Goal: Transaction & Acquisition: Purchase product/service

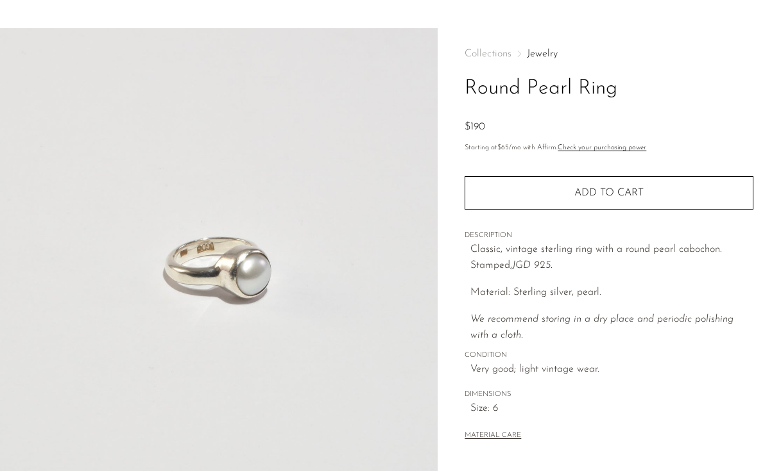
scroll to position [32, 0]
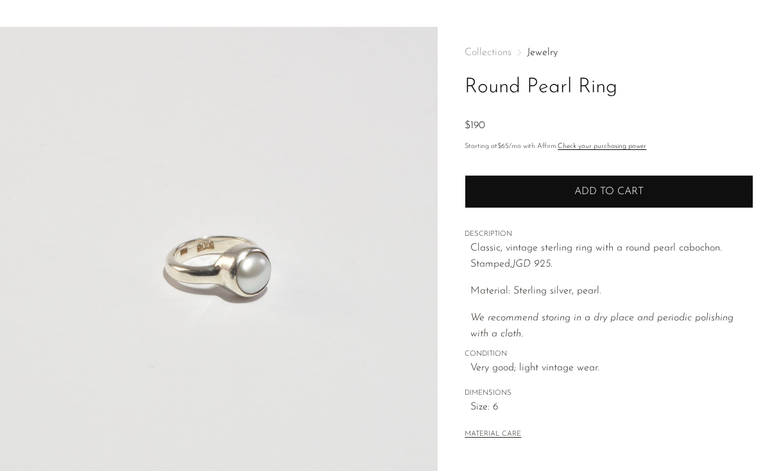
click at [570, 201] on button "Add to cart" at bounding box center [608, 191] width 289 height 33
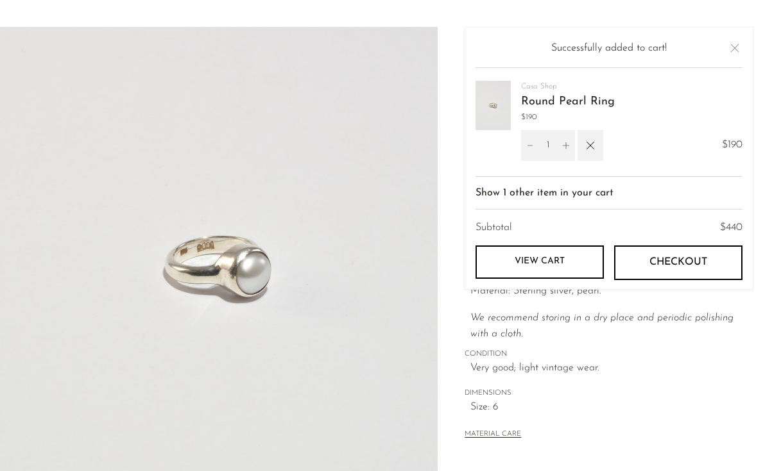
click at [736, 45] on button "Close" at bounding box center [734, 47] width 15 height 15
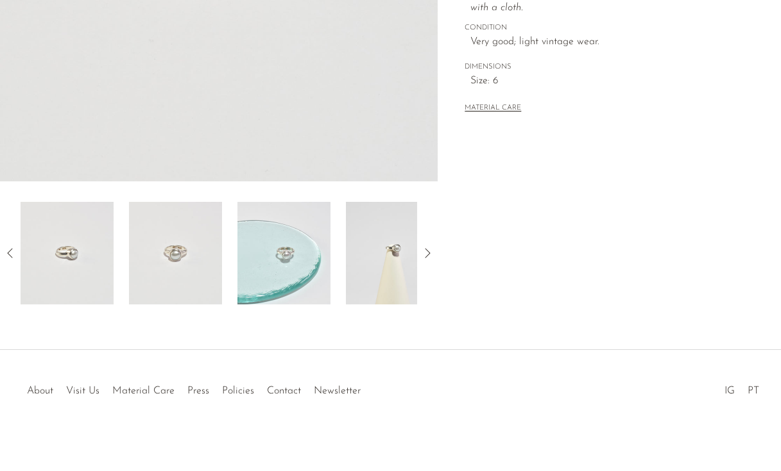
scroll to position [364, 0]
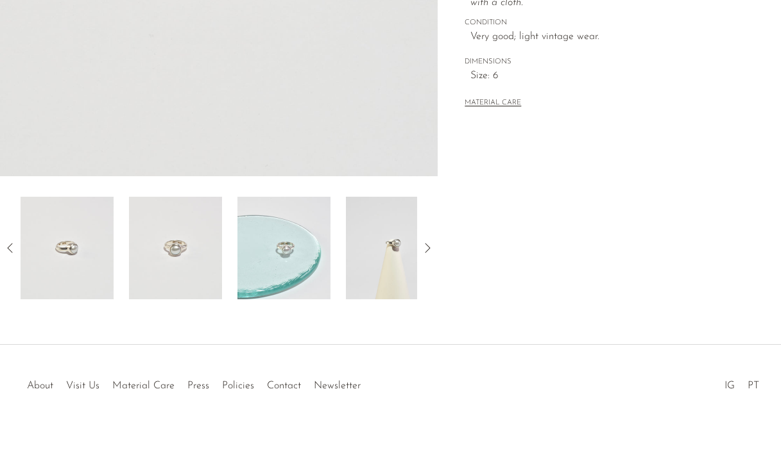
click at [362, 256] on img at bounding box center [392, 248] width 93 height 103
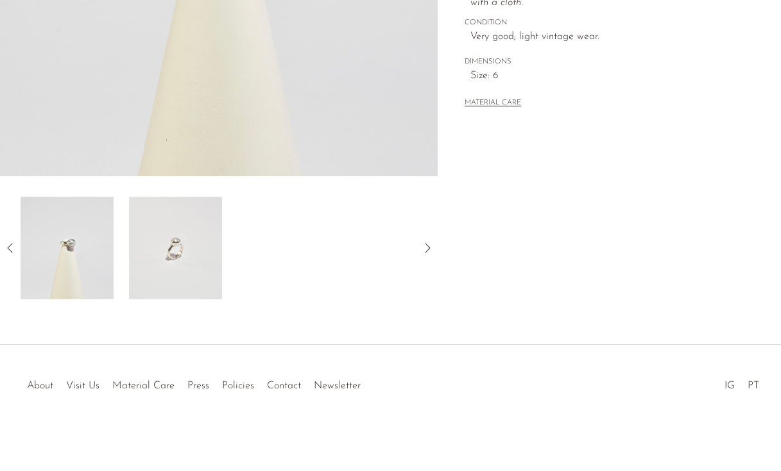
click at [432, 246] on icon at bounding box center [426, 248] width 15 height 15
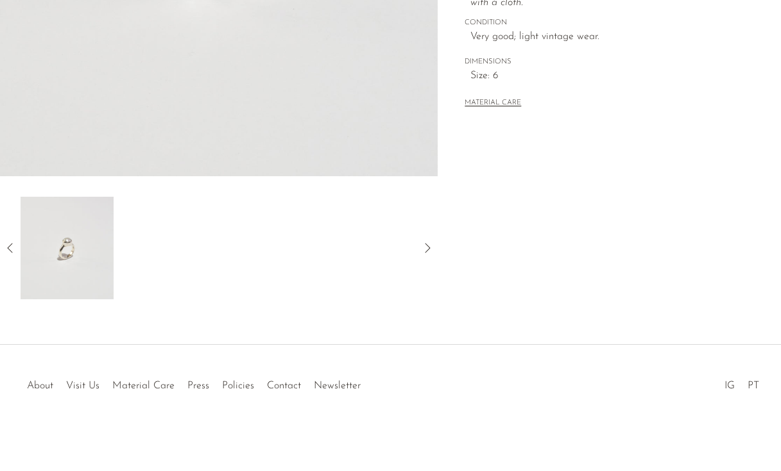
click at [6, 249] on icon at bounding box center [10, 248] width 15 height 15
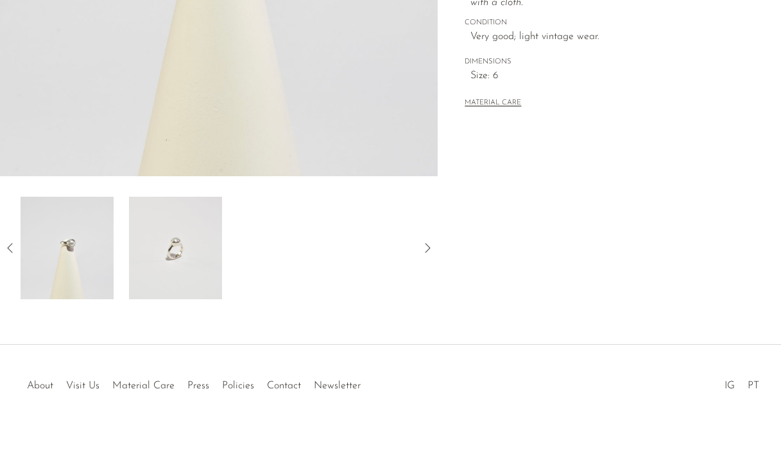
click at [152, 250] on img at bounding box center [175, 248] width 93 height 103
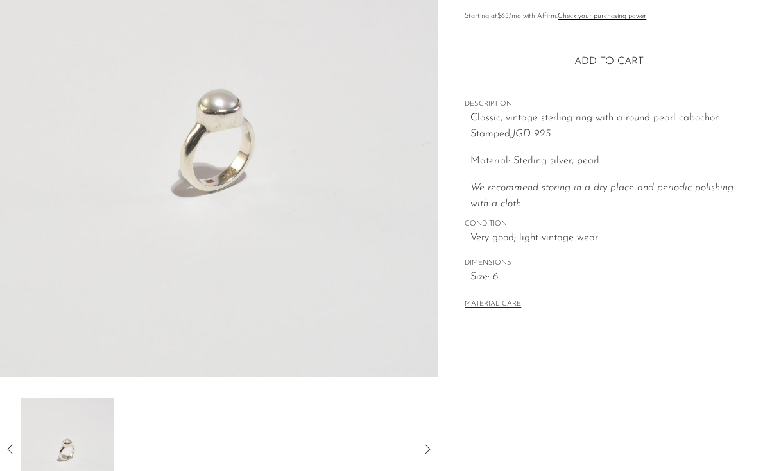
scroll to position [183, 0]
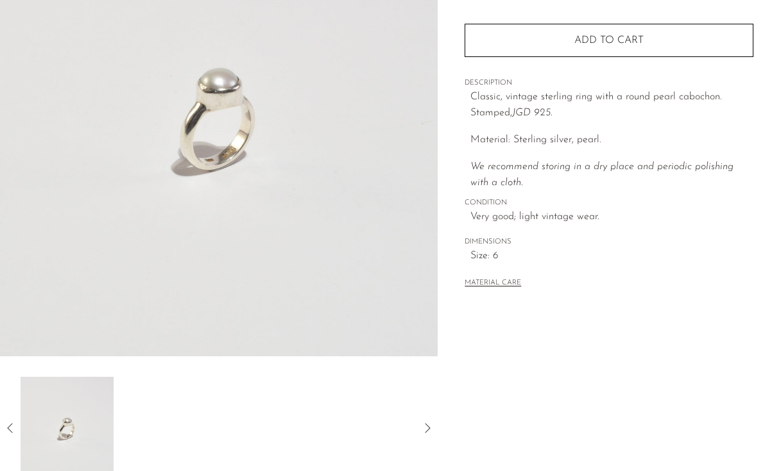
click at [15, 425] on icon at bounding box center [10, 428] width 15 height 15
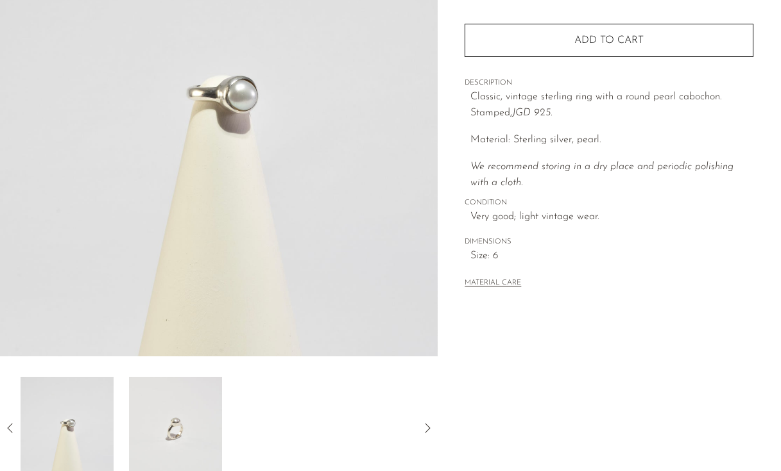
click at [49, 419] on img at bounding box center [67, 428] width 93 height 103
click at [28, 416] on img at bounding box center [67, 428] width 93 height 103
click at [12, 428] on icon at bounding box center [10, 428] width 15 height 15
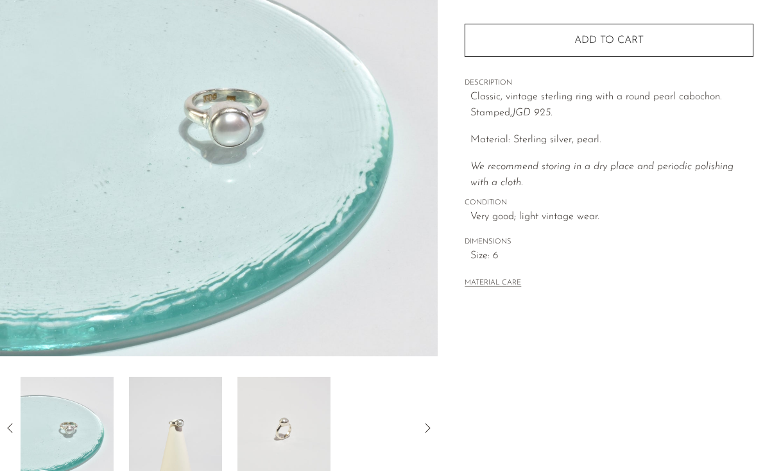
click at [37, 426] on img at bounding box center [67, 428] width 93 height 103
click at [4, 432] on icon at bounding box center [10, 428] width 15 height 15
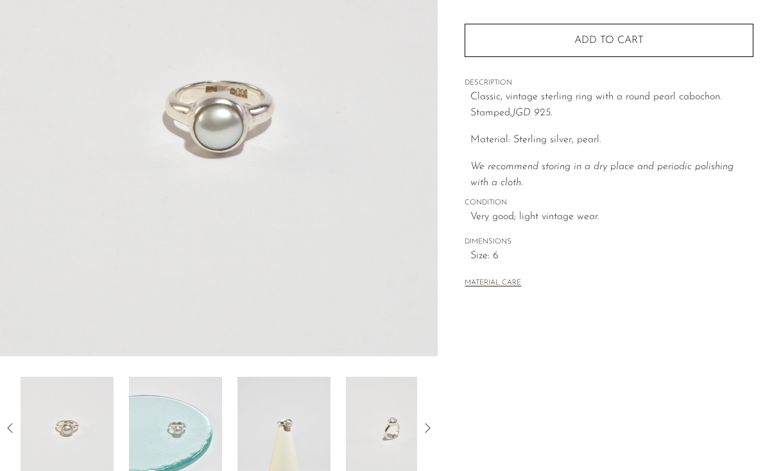
click at [28, 427] on img at bounding box center [67, 428] width 93 height 103
click at [8, 422] on icon at bounding box center [10, 428] width 15 height 15
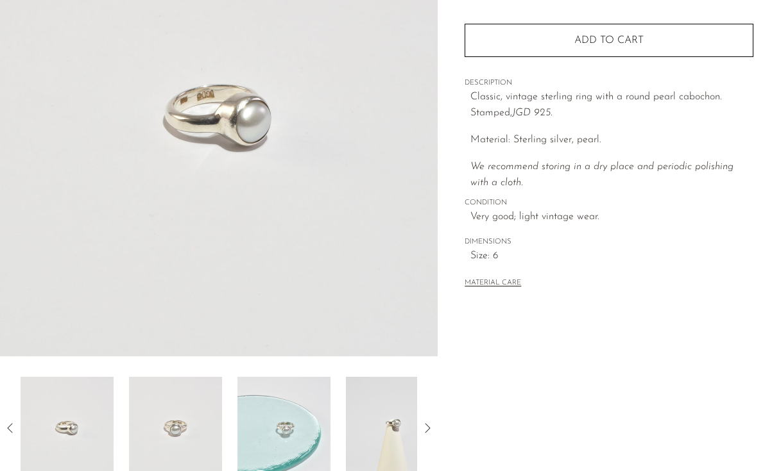
click at [15, 422] on icon at bounding box center [10, 428] width 15 height 15
click at [11, 425] on icon at bounding box center [10, 428] width 15 height 15
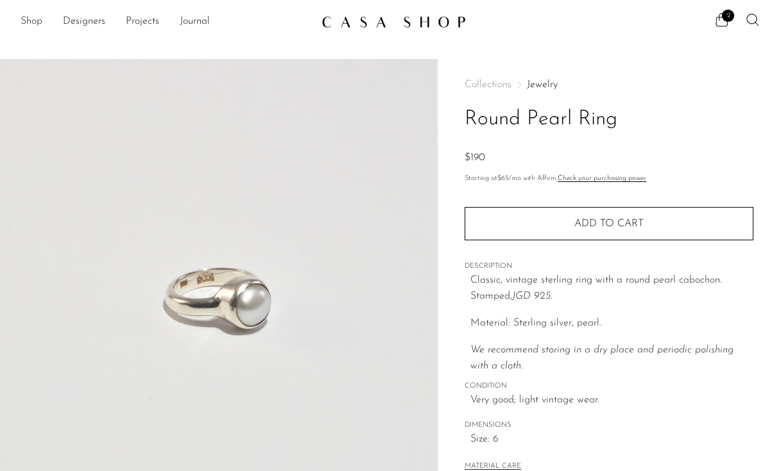
click at [38, 23] on link "Shop" at bounding box center [32, 21] width 22 height 17
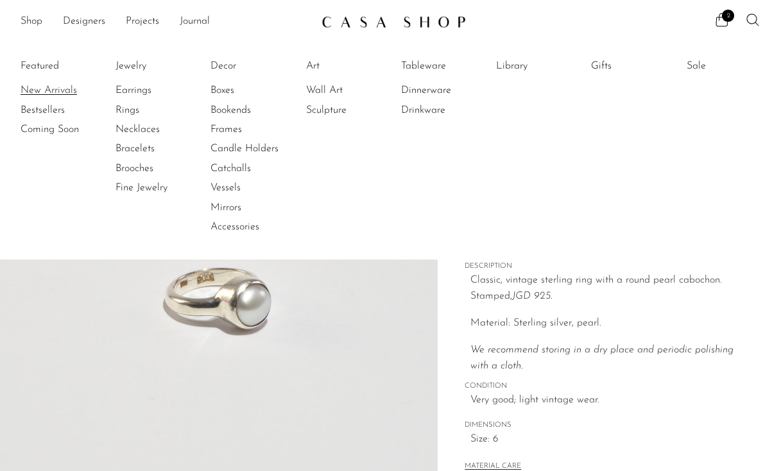
click at [46, 85] on link "New Arrivals" at bounding box center [69, 90] width 96 height 14
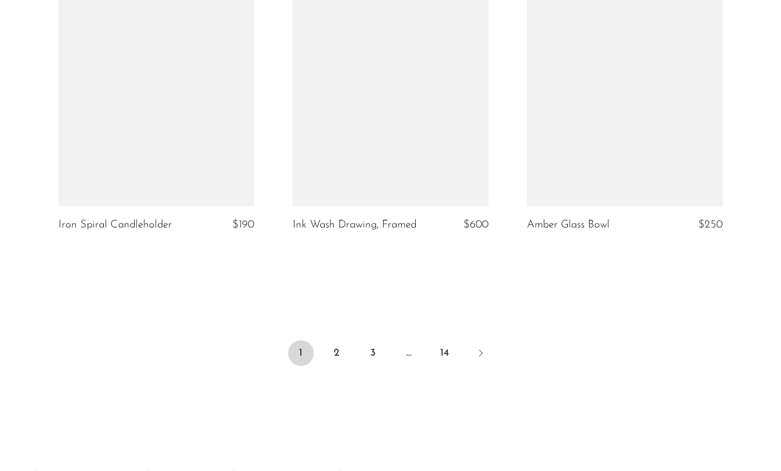
scroll to position [3984, 0]
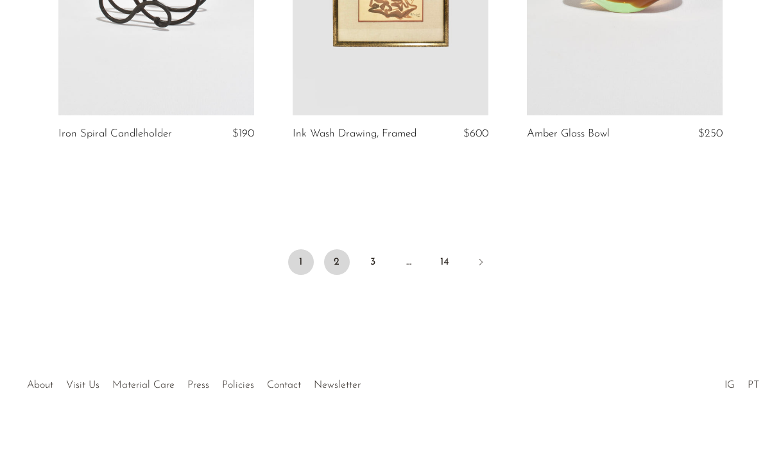
click at [333, 262] on link "2" at bounding box center [337, 262] width 26 height 26
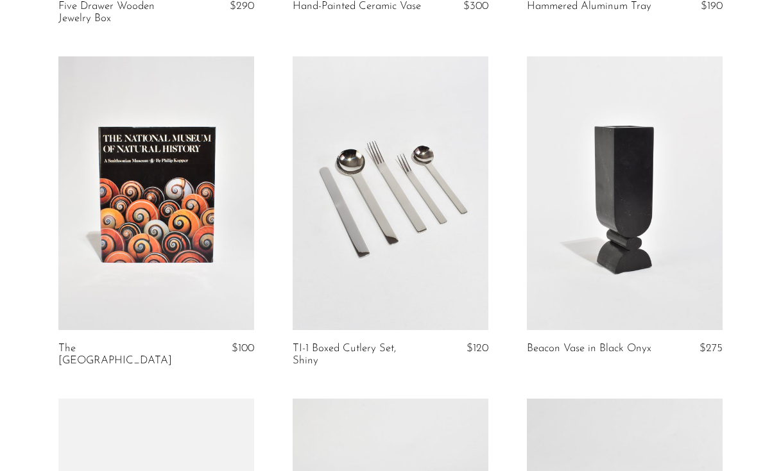
scroll to position [1104, 0]
